Goal: Task Accomplishment & Management: Manage account settings

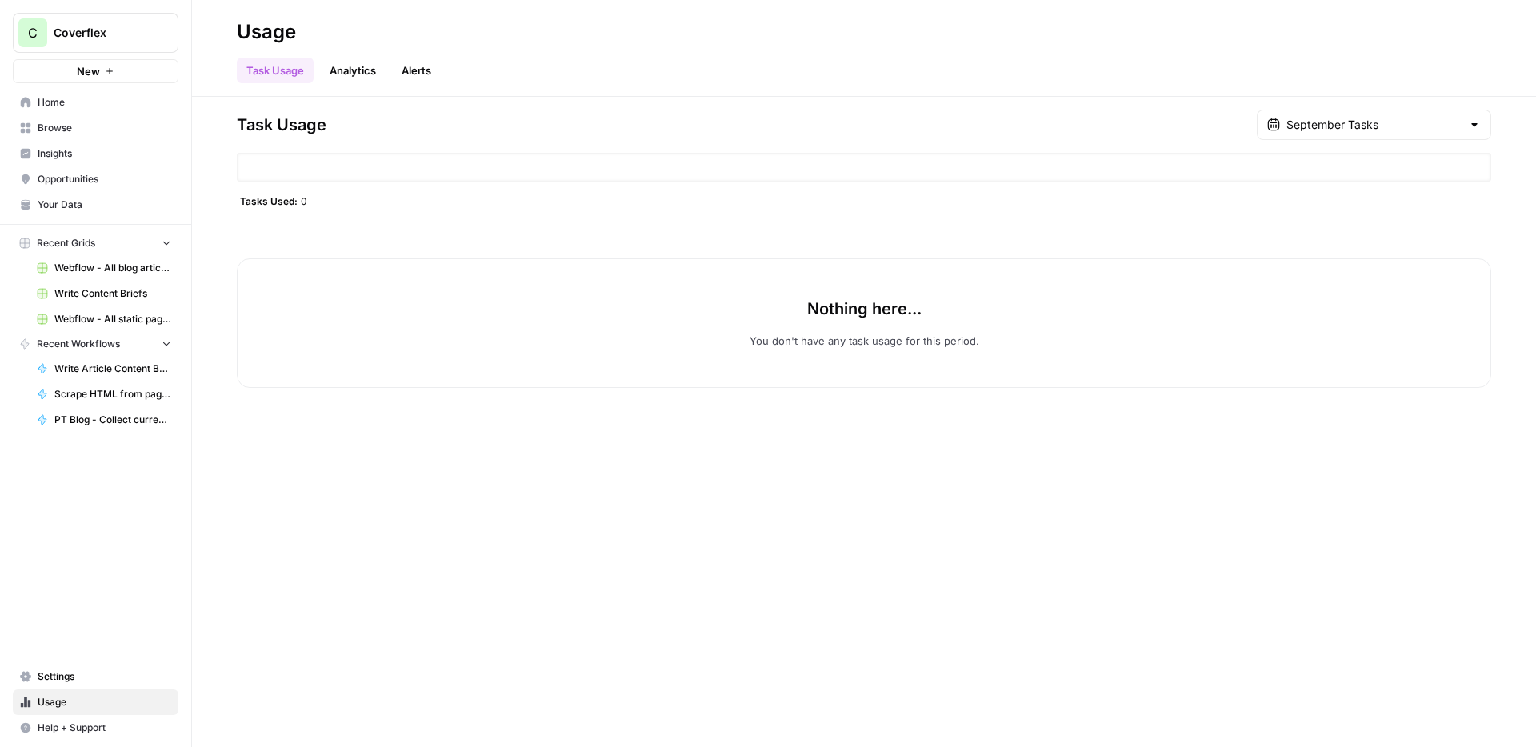
click at [86, 673] on span "Settings" at bounding box center [105, 676] width 134 height 14
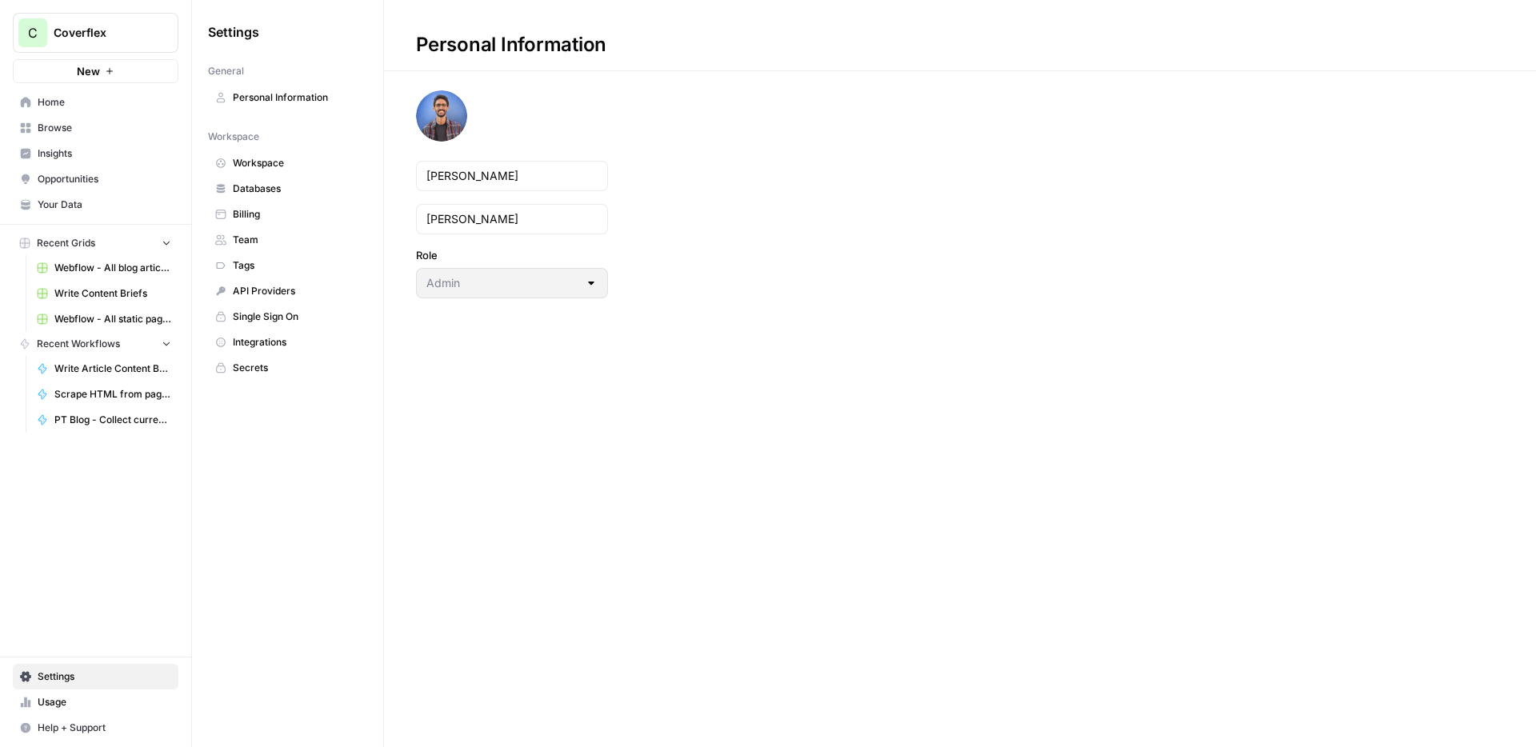
click at [285, 246] on span "Team" at bounding box center [296, 240] width 127 height 14
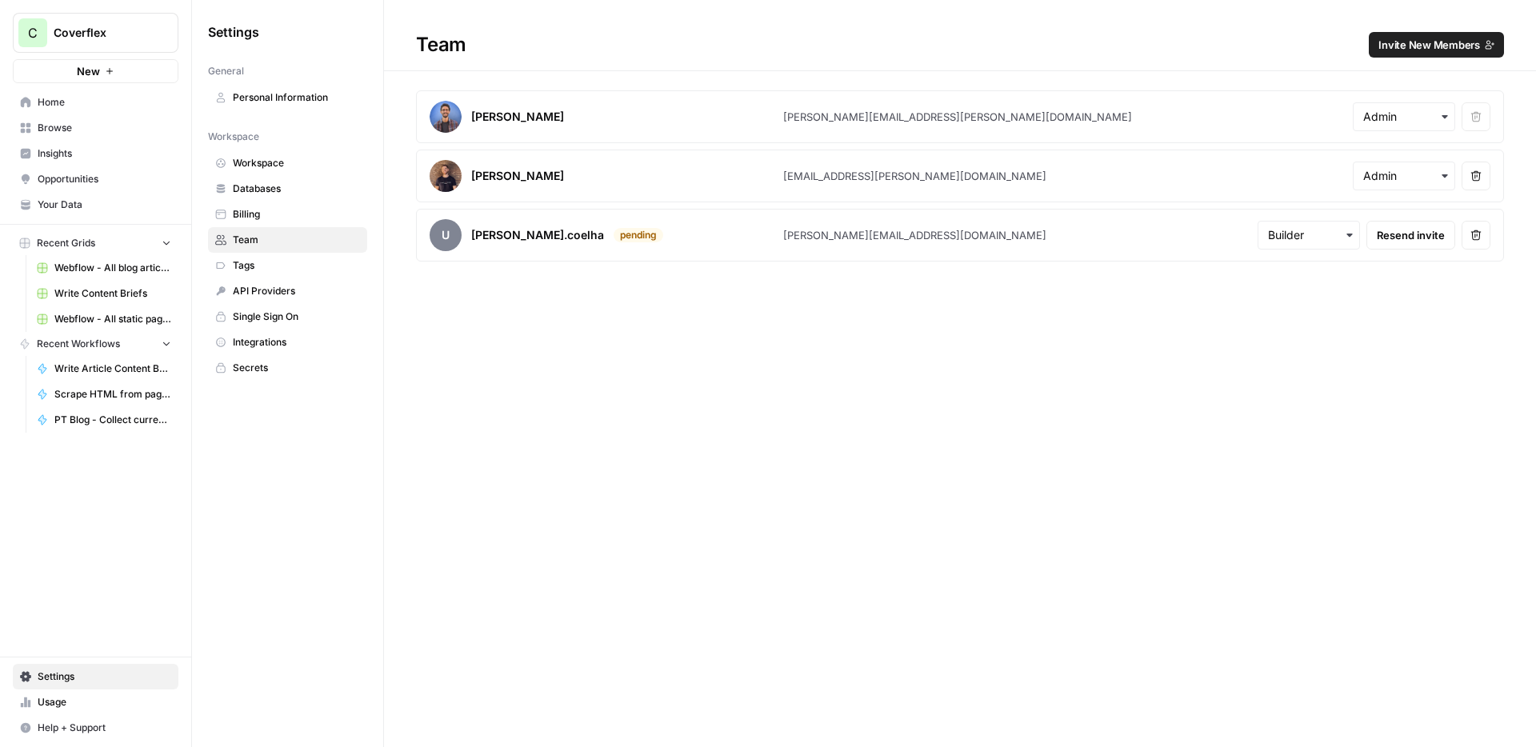
click at [1472, 242] on button "Remove user" at bounding box center [1475, 235] width 29 height 29
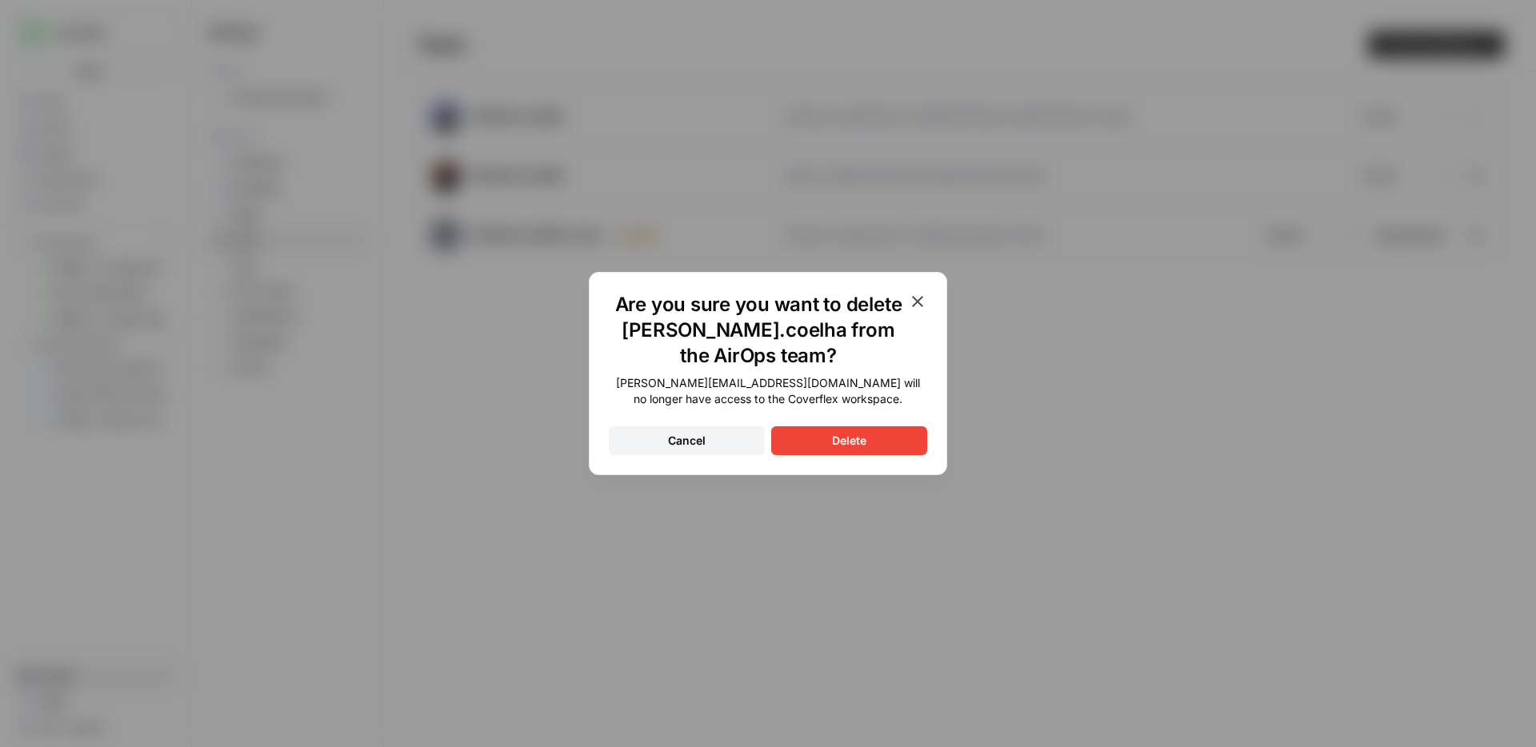
click at [881, 434] on button "Delete" at bounding box center [849, 440] width 156 height 29
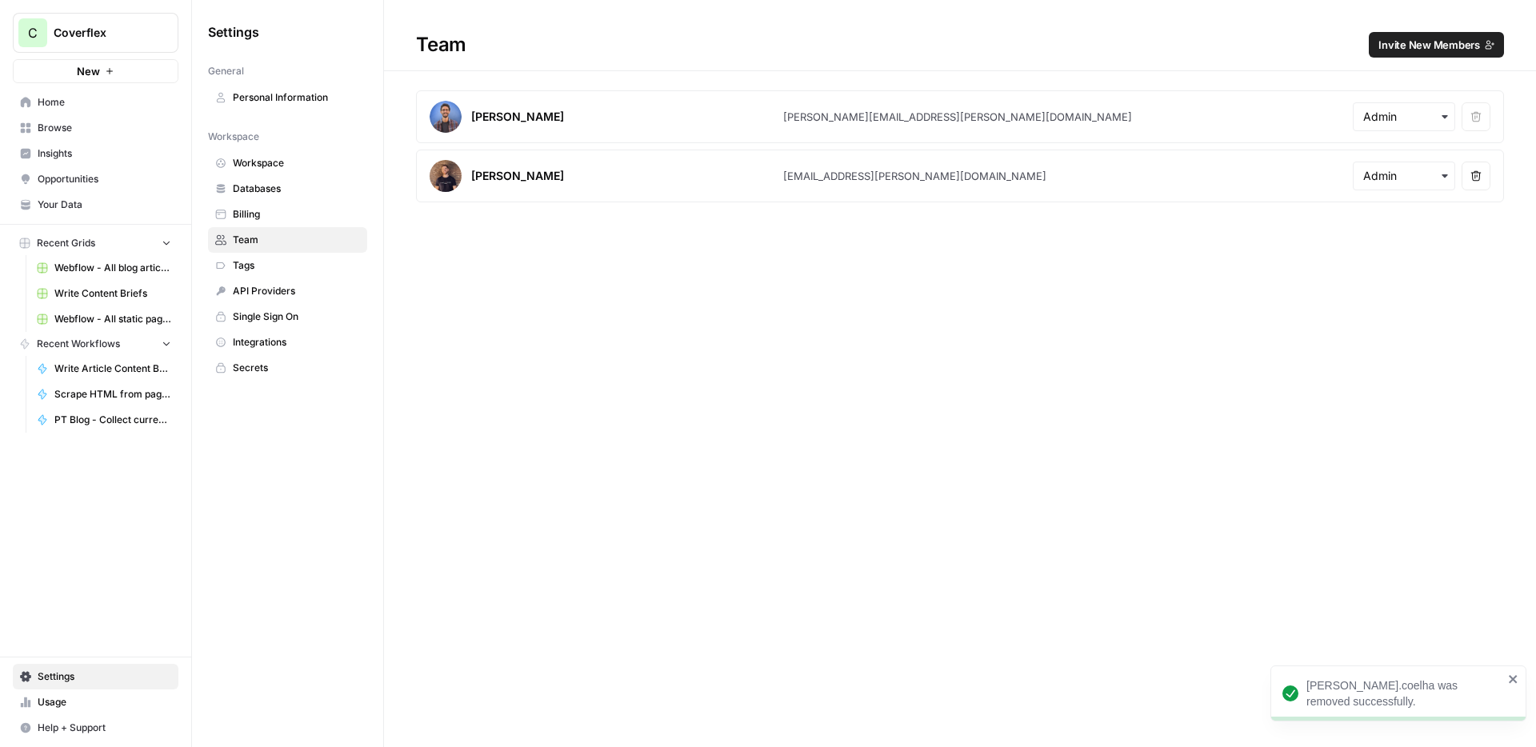
click at [1424, 45] on span "Invite New Members" at bounding box center [1429, 45] width 102 height 16
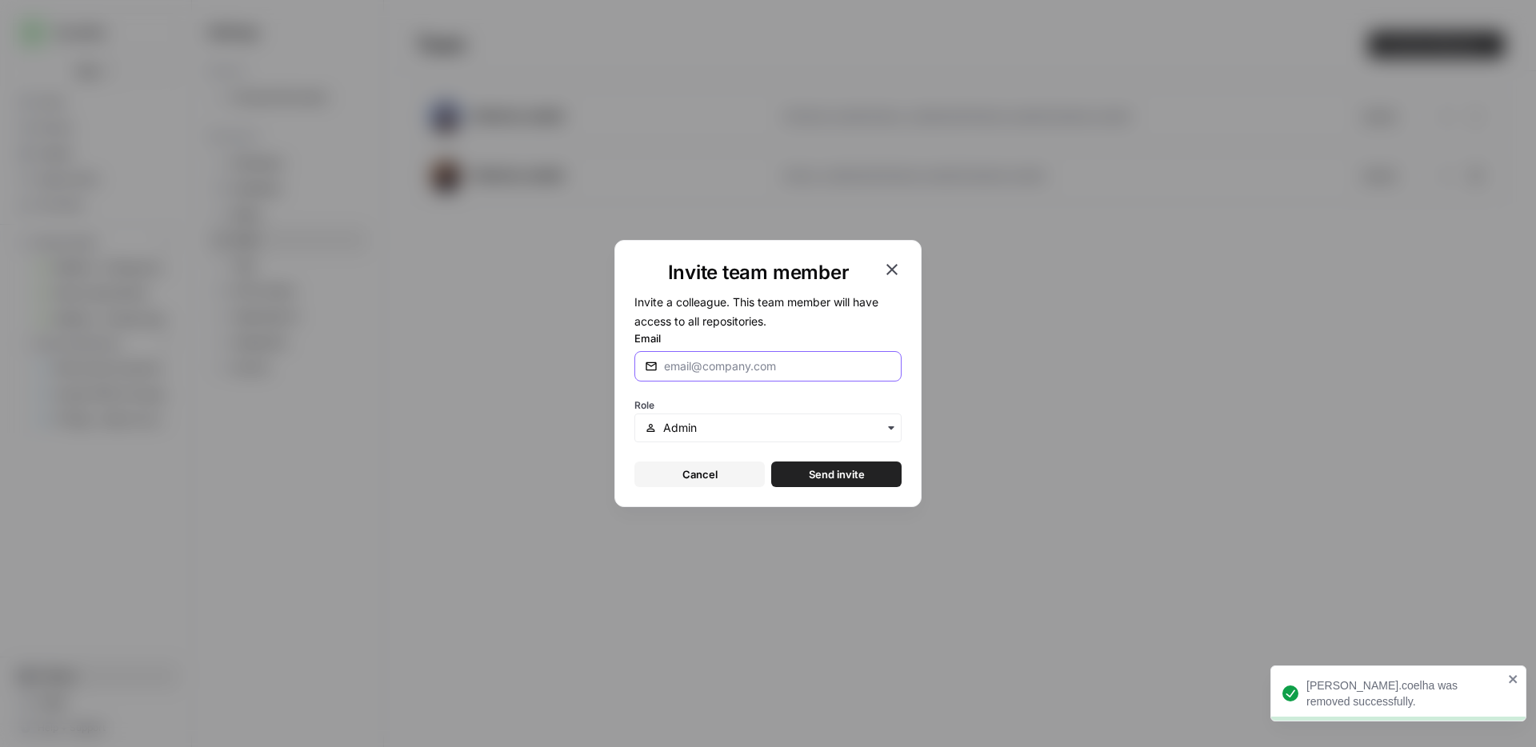
click at [742, 369] on input "Email" at bounding box center [777, 366] width 227 height 16
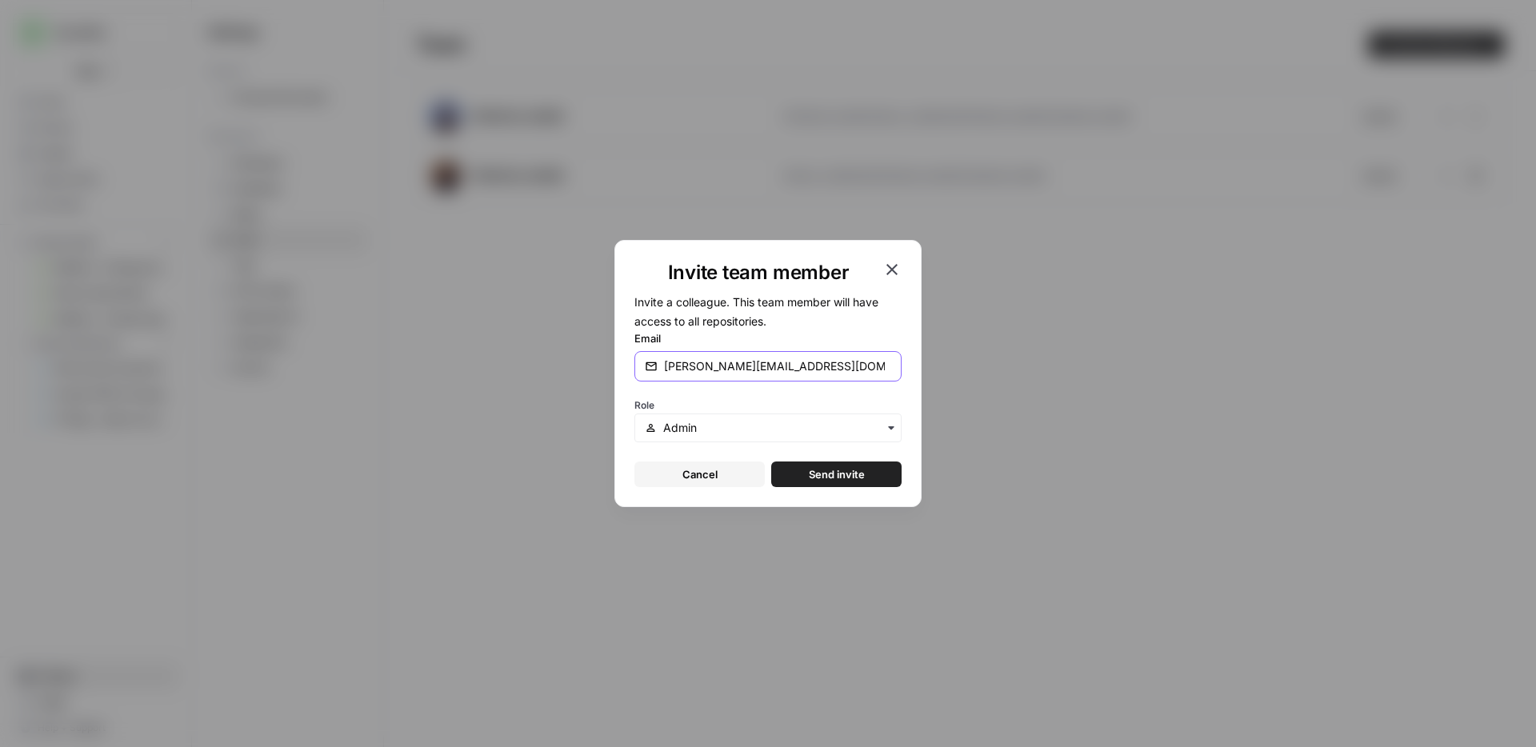
type input "[PERSON_NAME][EMAIL_ADDRESS][DOMAIN_NAME]"
click at [819, 478] on span "Send invite" at bounding box center [837, 474] width 56 height 16
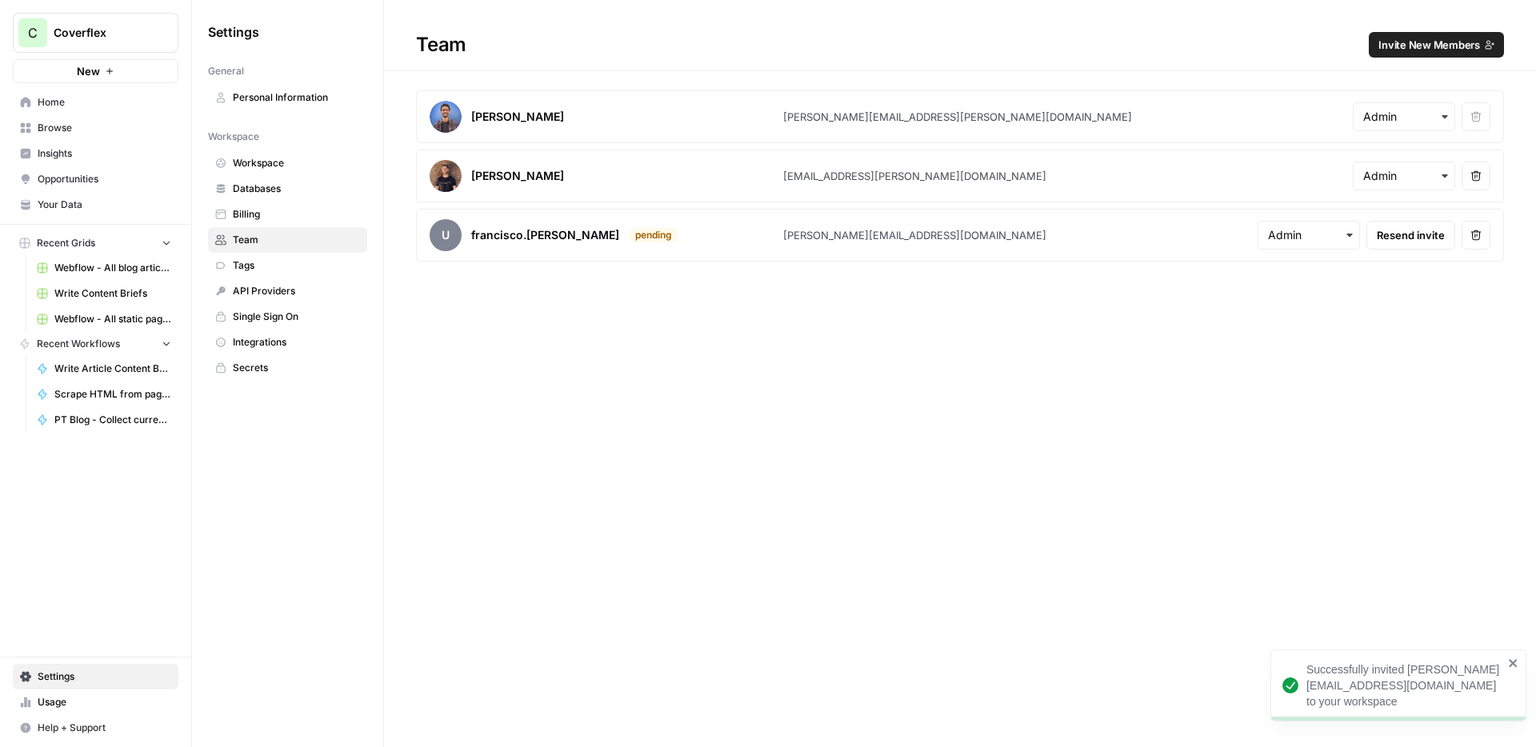
click at [1433, 44] on span "Invite New Members" at bounding box center [1429, 45] width 102 height 16
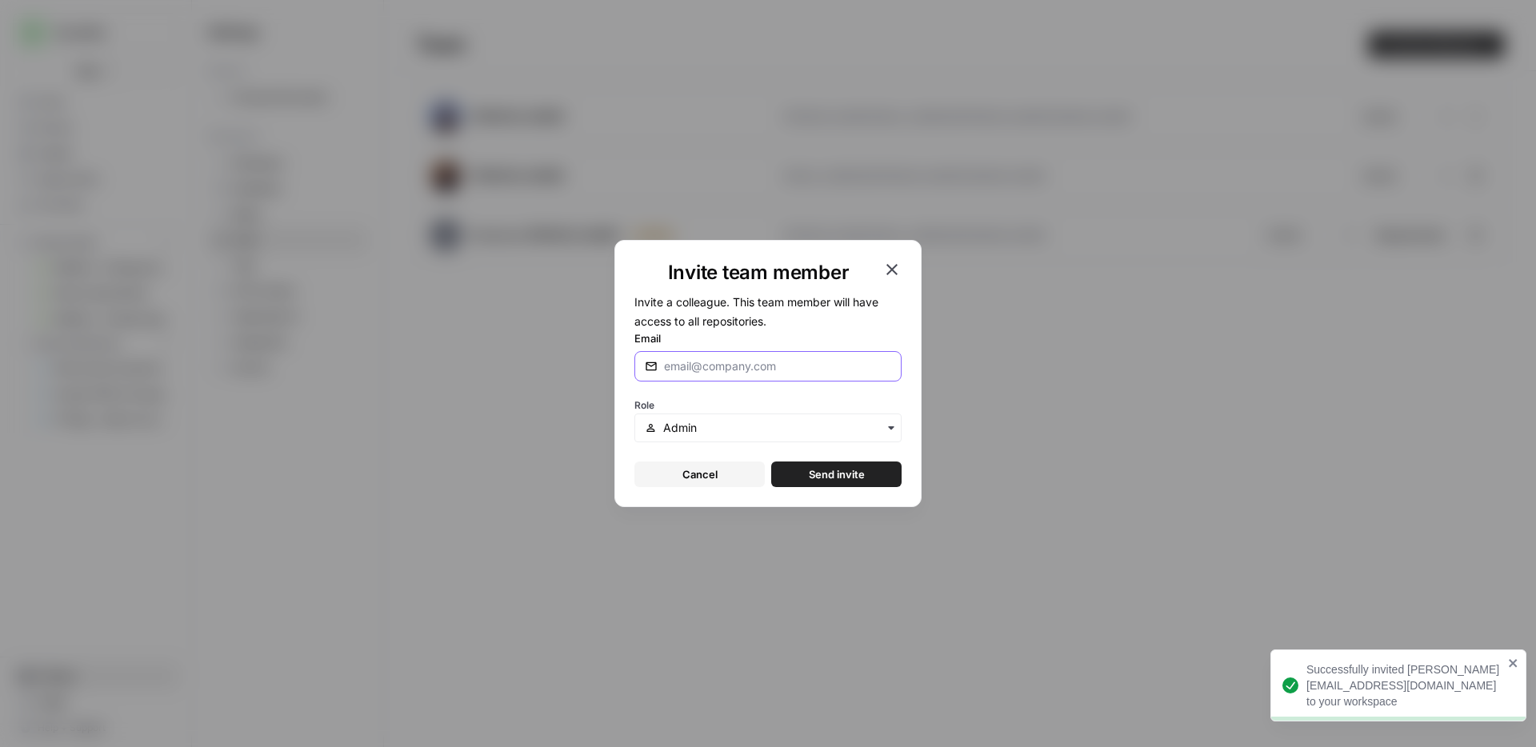
click at [769, 363] on input "Email" at bounding box center [774, 366] width 221 height 16
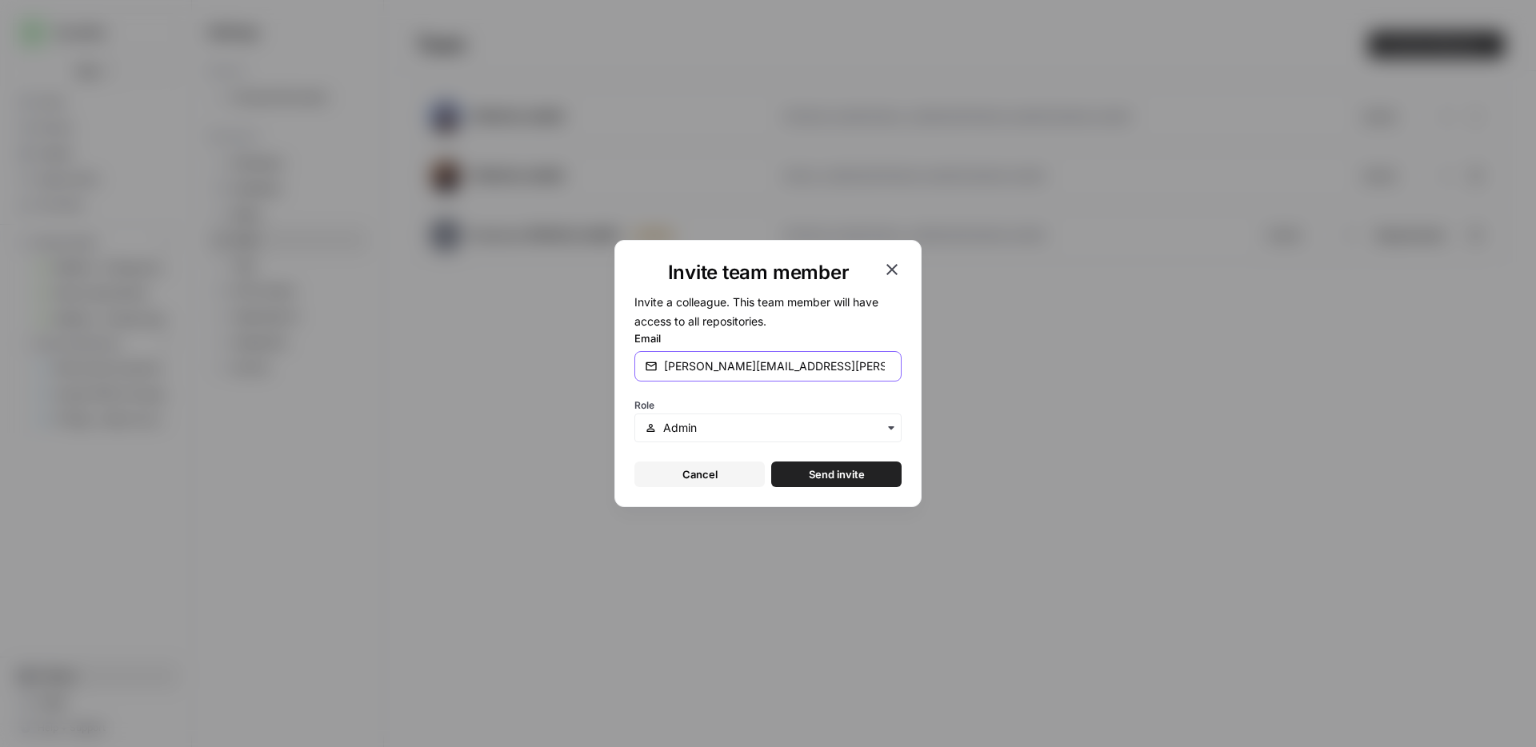
type input "[PERSON_NAME][EMAIL_ADDRESS][PERSON_NAME][DOMAIN_NAME]"
click at [822, 477] on span "Send invite" at bounding box center [837, 474] width 56 height 16
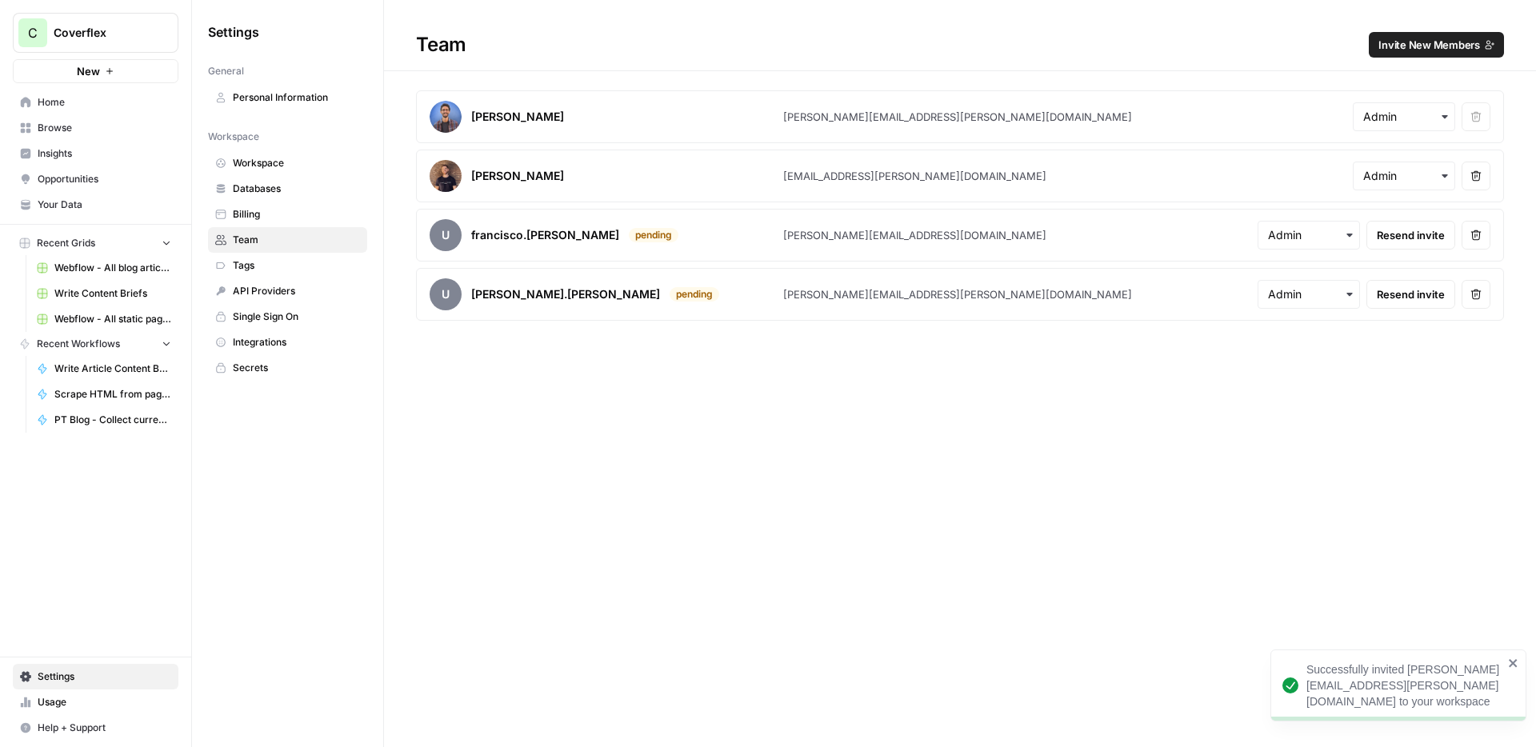
click at [1408, 52] on span "Invite New Members" at bounding box center [1429, 45] width 102 height 16
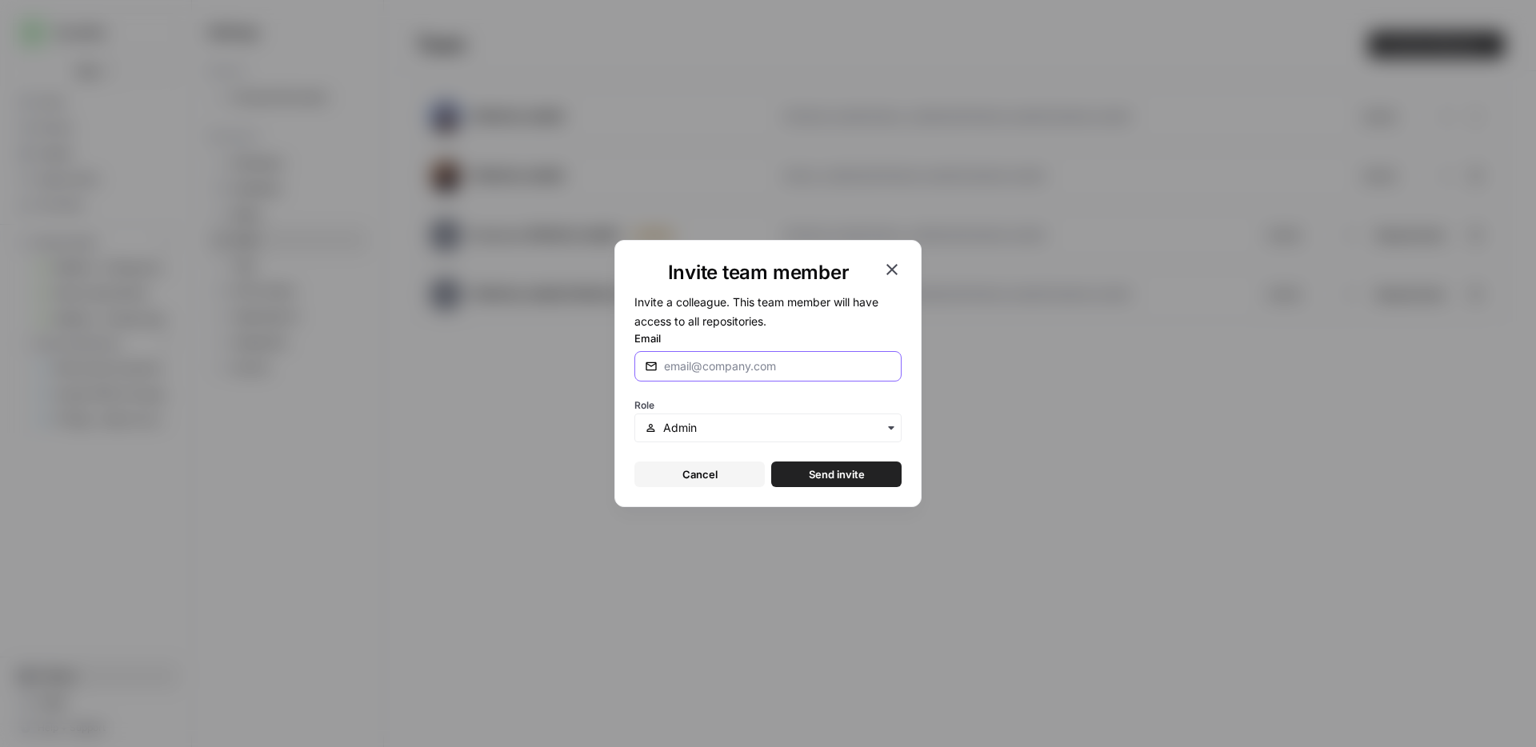
click at [743, 374] on input "Email" at bounding box center [774, 366] width 221 height 16
type input "[PERSON_NAME][EMAIL_ADDRESS][PERSON_NAME][DOMAIN_NAME]"
click at [801, 481] on button "Send invite" at bounding box center [836, 475] width 130 height 26
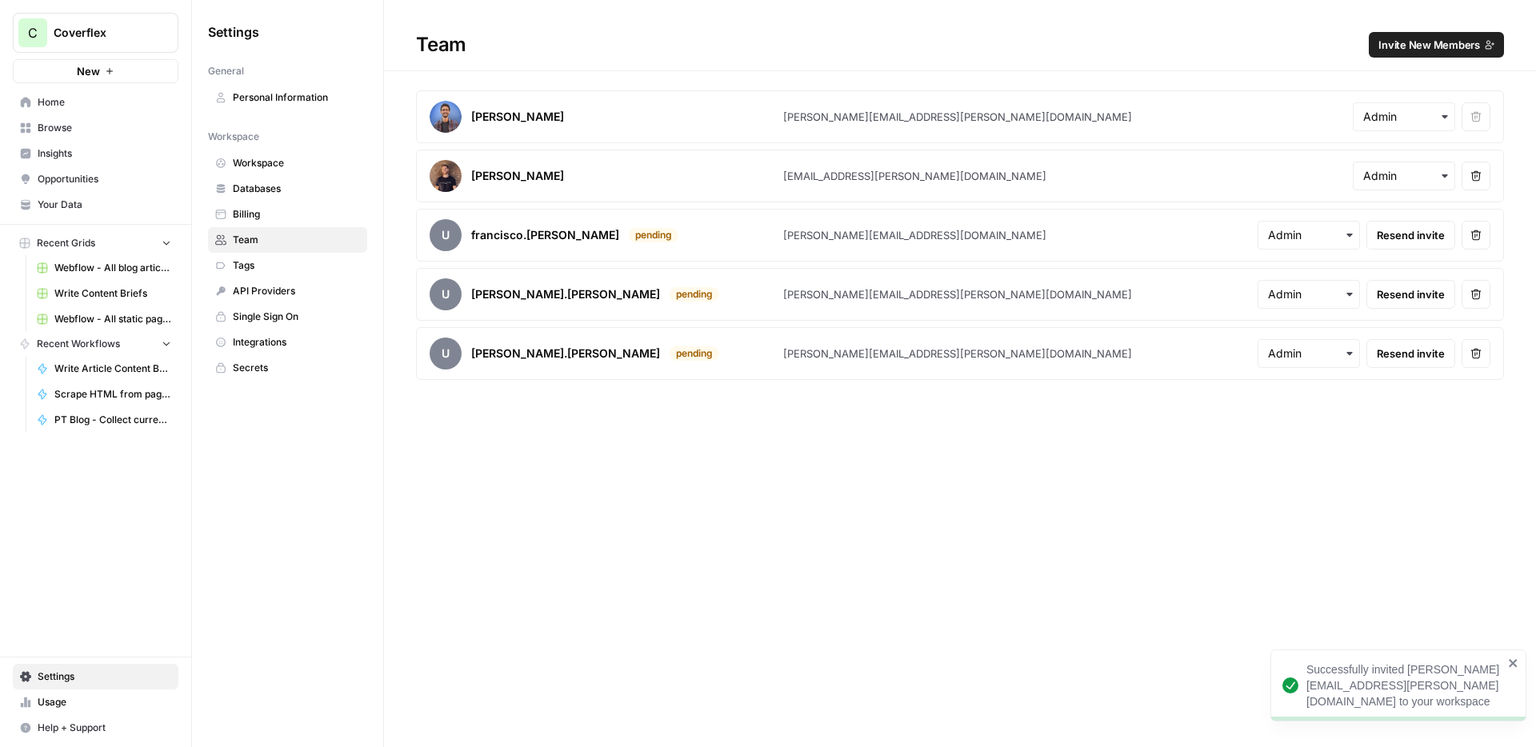
click at [1402, 46] on span "Invite New Members" at bounding box center [1429, 45] width 102 height 16
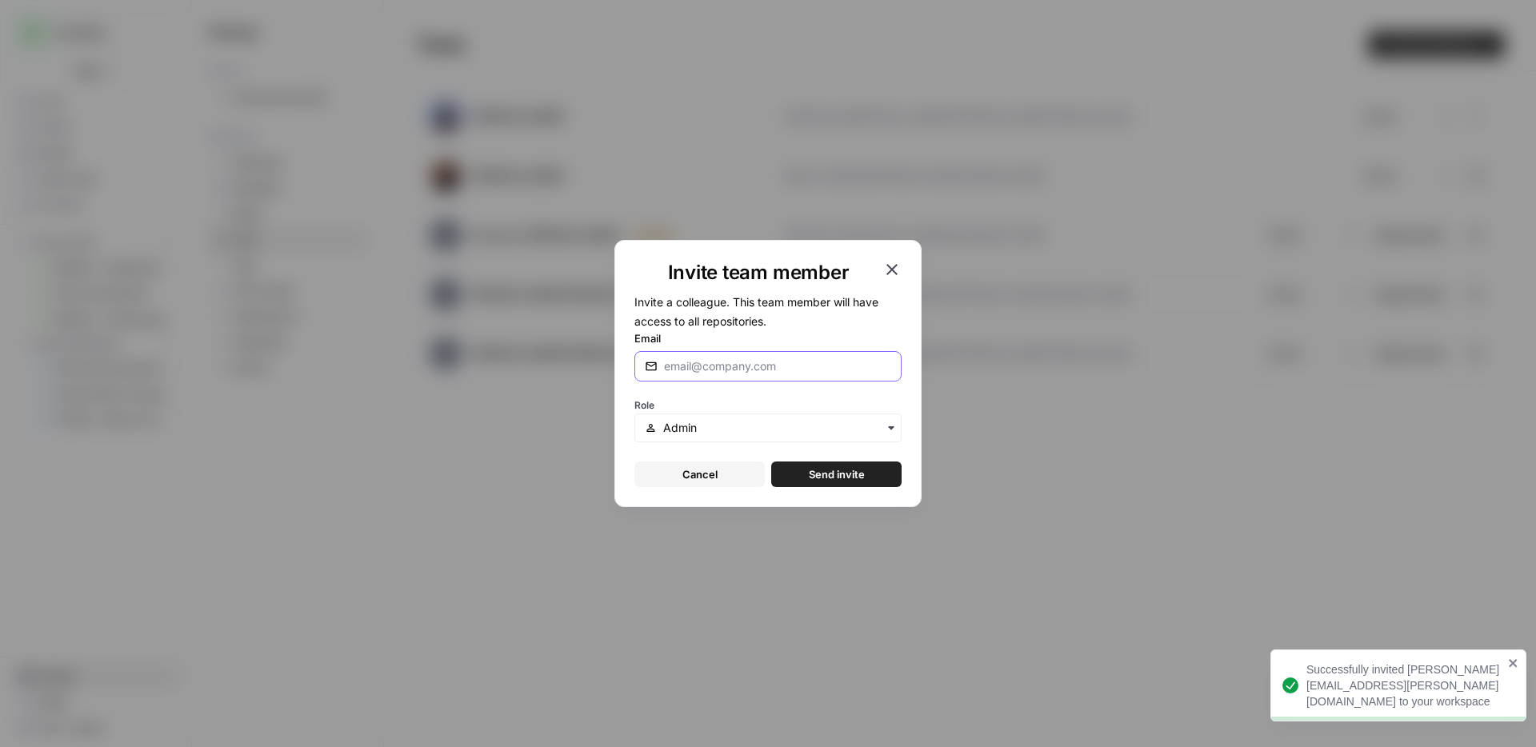
click at [753, 370] on input "Email" at bounding box center [777, 366] width 227 height 16
click at [888, 271] on icon "button" at bounding box center [891, 269] width 19 height 19
